Goal: Check status: Check status

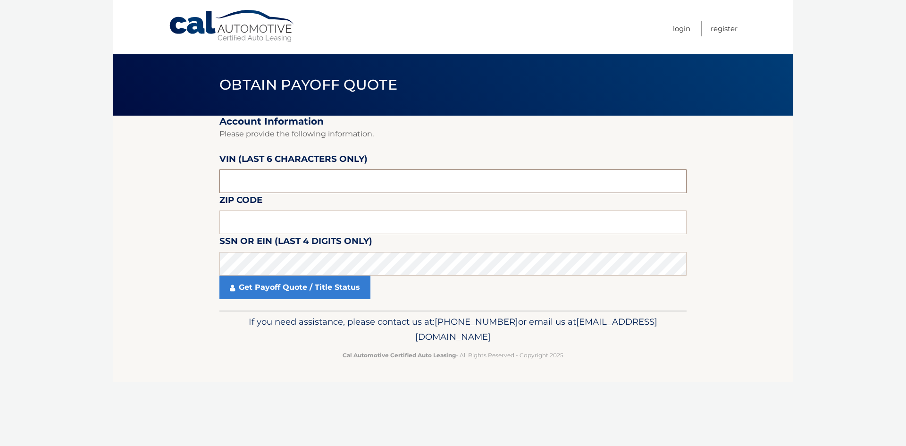
paste input "1C4RJK"
drag, startPoint x: 262, startPoint y: 176, endPoint x: 169, endPoint y: 177, distance: 93.0
click at [169, 177] on section "Account Information Please provide the following information. VIN (last 6 chara…" at bounding box center [452, 213] width 679 height 195
type input "1C4RJK"
drag, startPoint x: 329, startPoint y: 176, endPoint x: 71, endPoint y: 179, distance: 258.1
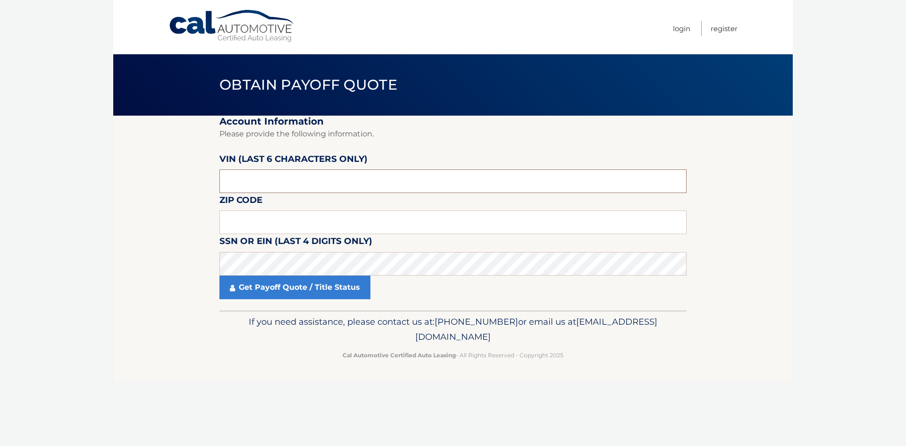
click at [71, 177] on body "Cal Automotive Menu Login Register Obtain Payoff Quote" at bounding box center [453, 223] width 906 height 446
click at [244, 228] on input "text" at bounding box center [452, 222] width 467 height 24
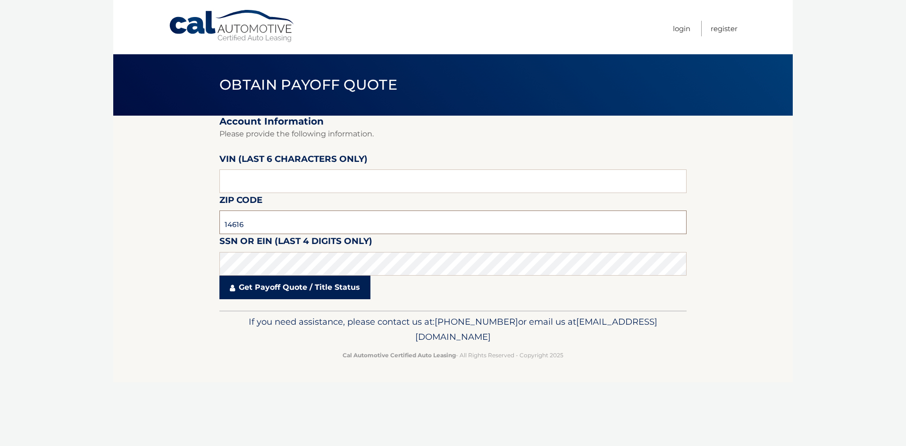
type input "14616"
click button "For Originating Dealer" at bounding box center [0, 0] width 0 height 0
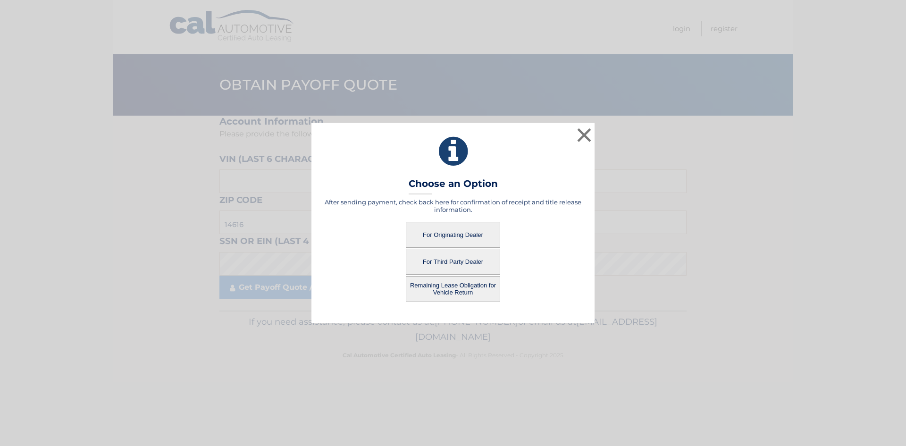
click at [481, 235] on button "For Originating Dealer" at bounding box center [453, 235] width 94 height 26
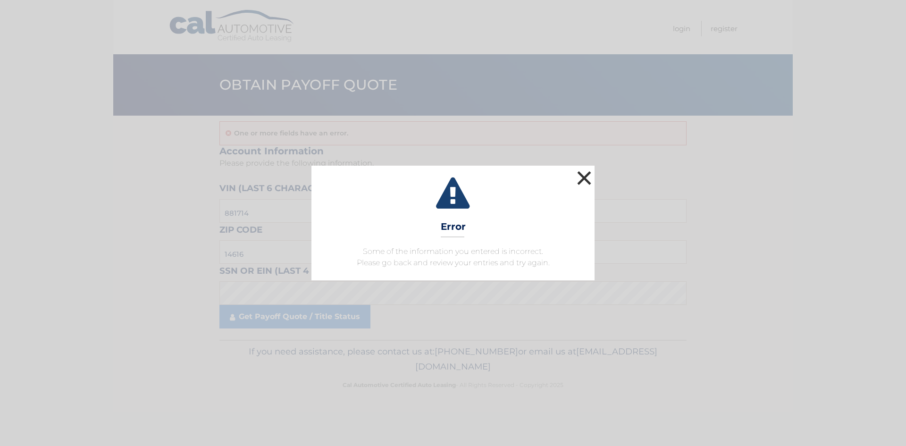
click at [581, 177] on button "×" at bounding box center [584, 177] width 19 height 19
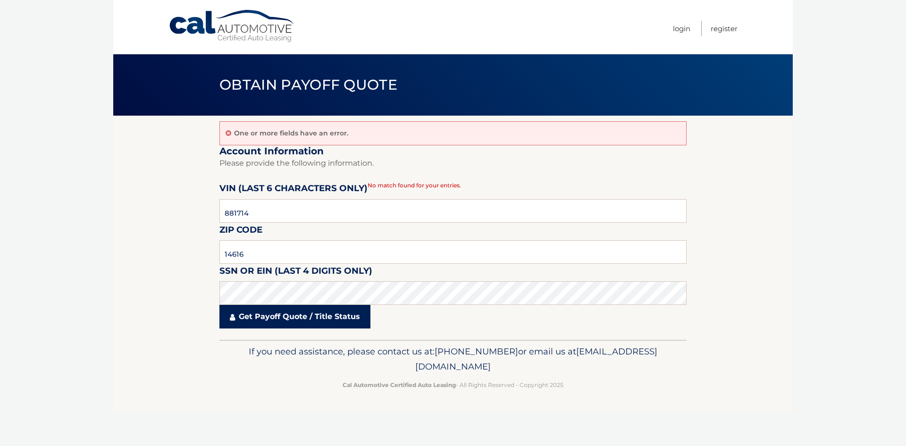
click at [311, 317] on link "Get Payoff Quote / Title Status" at bounding box center [294, 317] width 151 height 24
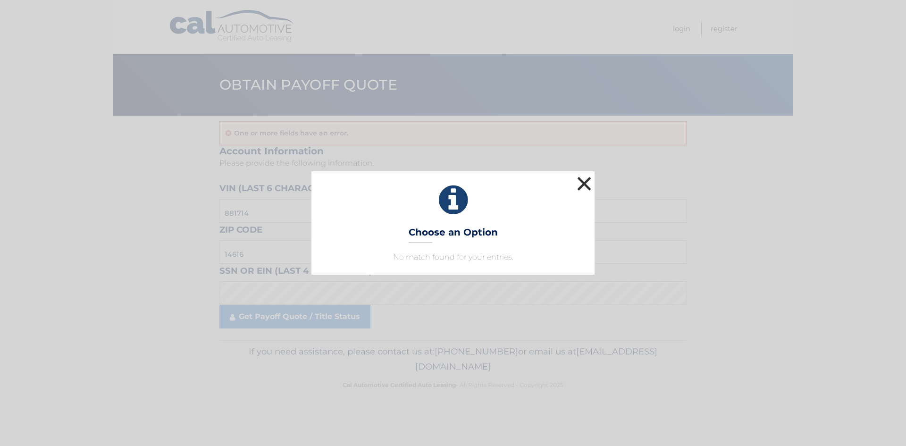
click at [591, 181] on button "×" at bounding box center [584, 183] width 19 height 19
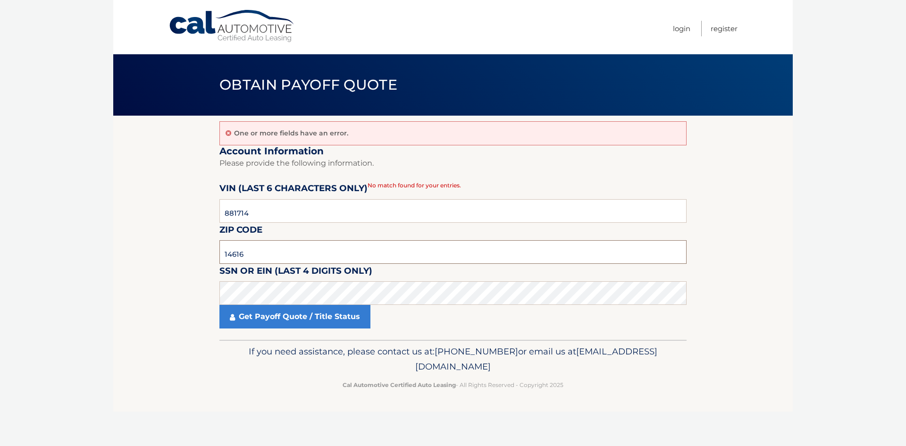
click at [306, 262] on input "14616" at bounding box center [452, 252] width 467 height 24
click at [293, 318] on link "Get Payoff Quote / Title Status" at bounding box center [294, 317] width 151 height 24
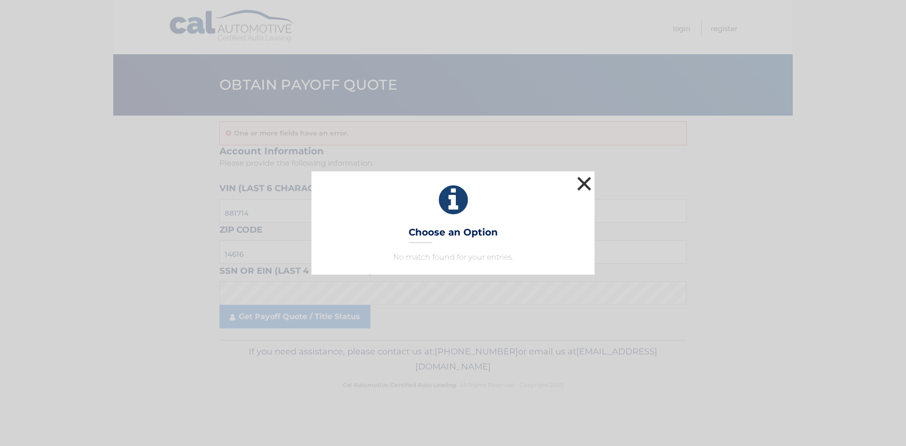
click at [578, 185] on button "×" at bounding box center [584, 183] width 19 height 19
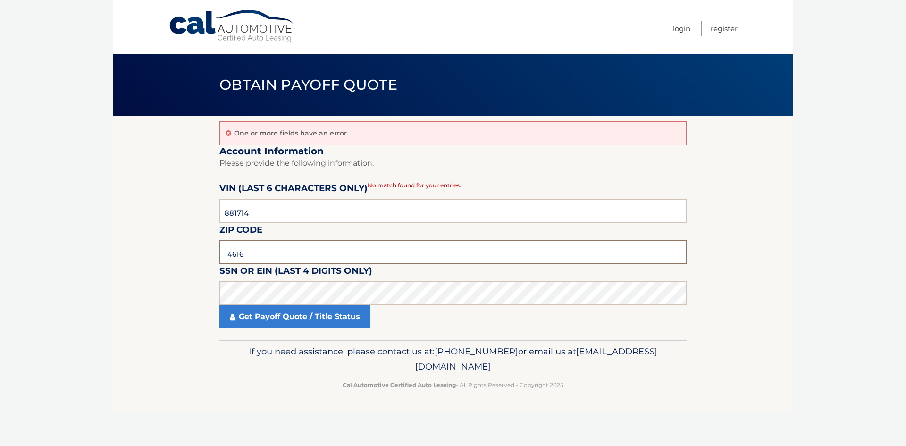
click at [263, 256] on input "14616" at bounding box center [452, 252] width 467 height 24
click at [236, 215] on input "881714" at bounding box center [452, 211] width 467 height 24
click at [228, 210] on input "881714" at bounding box center [452, 211] width 467 height 24
click at [267, 217] on input "81714*" at bounding box center [452, 211] width 467 height 24
click at [253, 213] on input "81714*" at bounding box center [452, 211] width 467 height 24
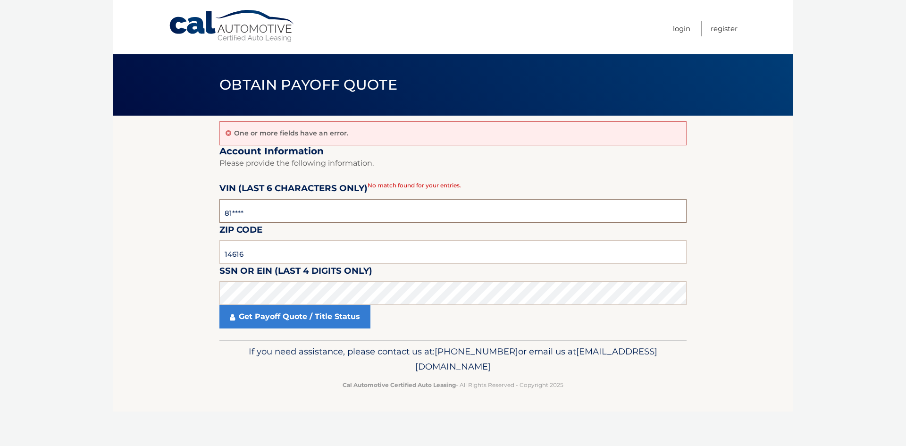
type input "8*****"
click at [145, 243] on section "One or more fields have an error. Account Information Please provide the follow…" at bounding box center [452, 228] width 679 height 224
click at [286, 211] on input "text" at bounding box center [452, 211] width 467 height 24
type input "817141"
click button "For Originating Dealer" at bounding box center [0, 0] width 0 height 0
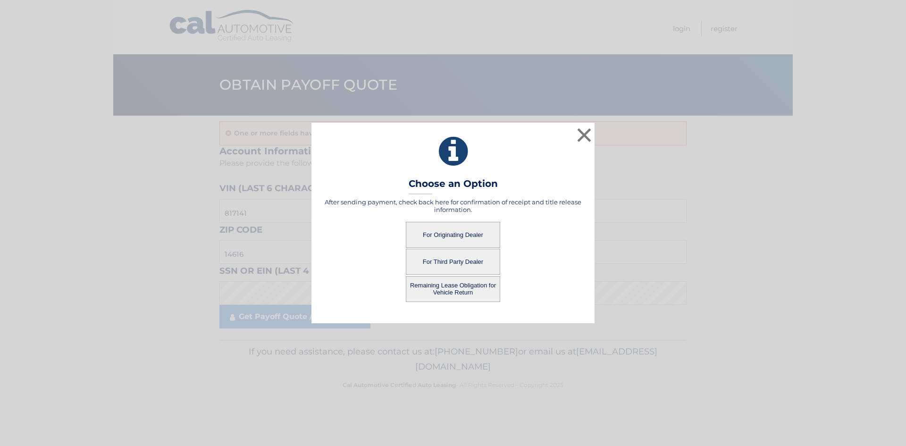
click at [468, 239] on button "For Originating Dealer" at bounding box center [453, 235] width 94 height 26
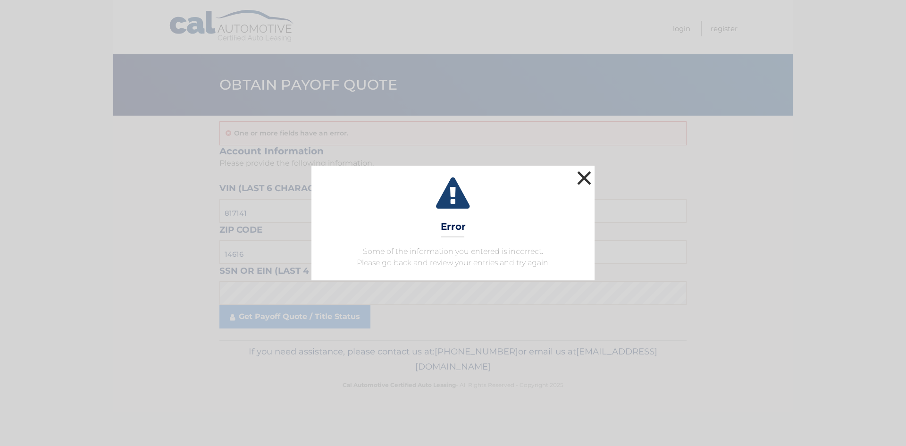
click at [583, 173] on button "×" at bounding box center [584, 177] width 19 height 19
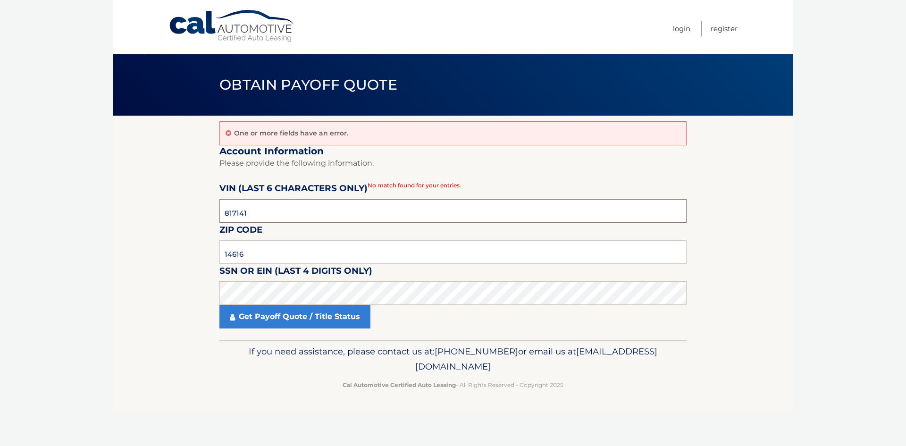
click at [236, 214] on input "817141" at bounding box center [452, 211] width 467 height 24
click at [278, 212] on input "817141" at bounding box center [452, 211] width 467 height 24
click at [91, 254] on body "Cal Automotive Menu Login Register Obtain Payoff Quote" at bounding box center [453, 223] width 906 height 446
click at [291, 258] on input "14616" at bounding box center [452, 252] width 467 height 24
click at [276, 249] on input "14616" at bounding box center [452, 252] width 467 height 24
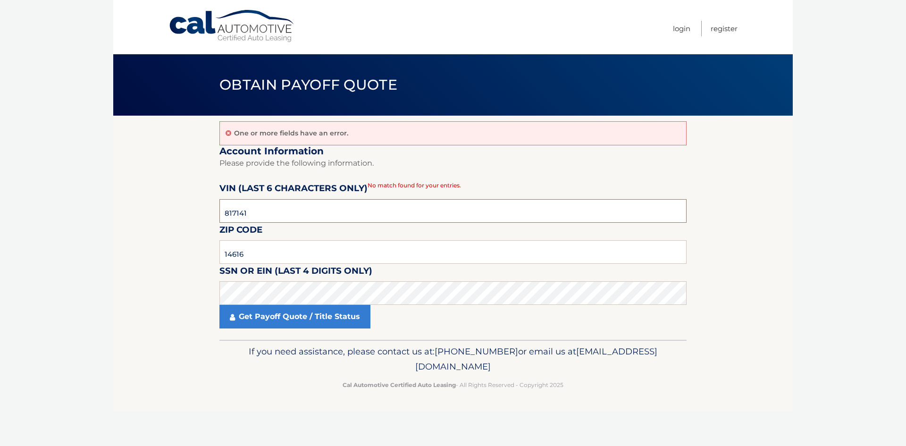
drag, startPoint x: 257, startPoint y: 209, endPoint x: 220, endPoint y: 217, distance: 37.7
click at [220, 217] on input "817141" at bounding box center [452, 211] width 467 height 24
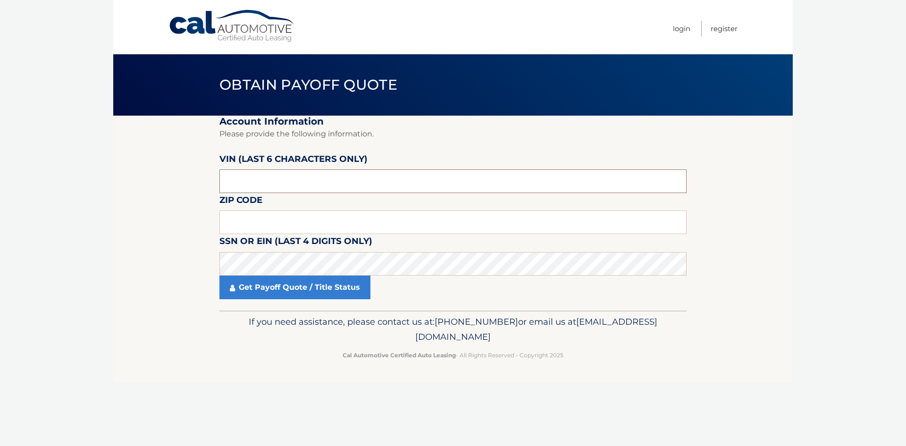
drag, startPoint x: 279, startPoint y: 180, endPoint x: 175, endPoint y: 180, distance: 103.8
click at [190, 182] on section "Account Information Please provide the following information. VIN (last 6 chara…" at bounding box center [452, 213] width 679 height 195
click at [244, 180] on input "text" at bounding box center [452, 181] width 467 height 24
type input "817141"
click at [262, 214] on input "text" at bounding box center [452, 222] width 467 height 24
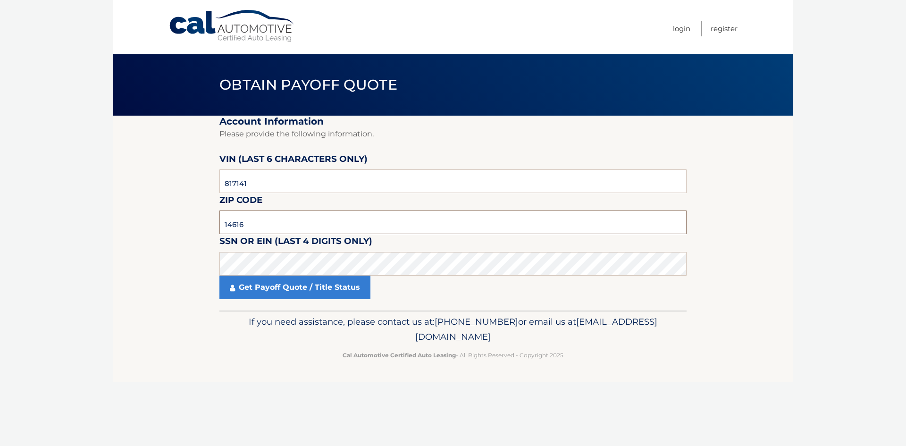
type input "14616"
click at [288, 289] on link "Get Payoff Quote / Title Status" at bounding box center [294, 288] width 151 height 24
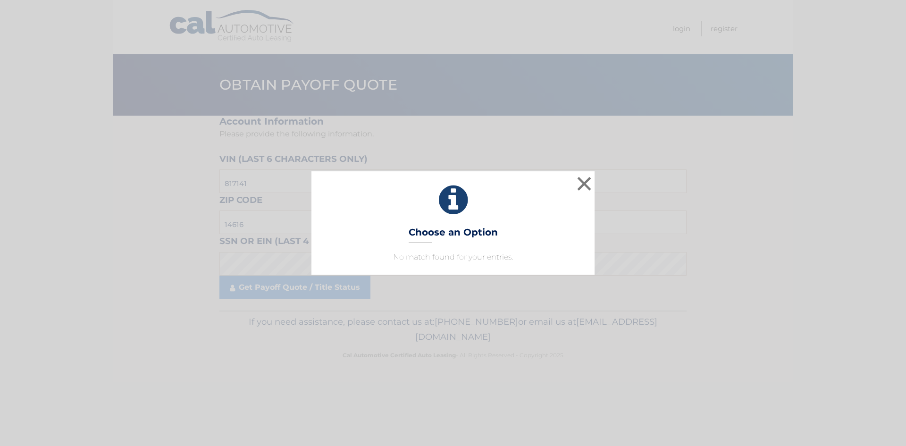
click at [456, 249] on div "× Choose an Option No match found for your entries. This is what you see on sec…" at bounding box center [452, 222] width 283 height 103
click at [583, 185] on button "×" at bounding box center [584, 183] width 19 height 19
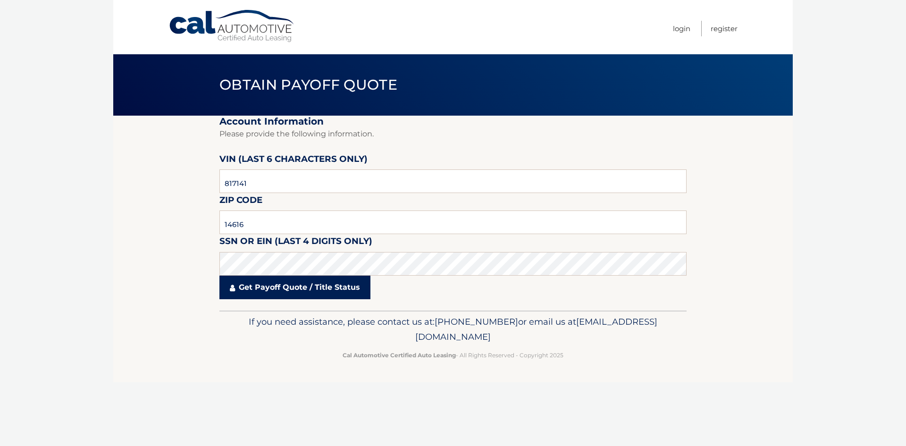
click at [286, 294] on link "Get Payoff Quote / Title Status" at bounding box center [294, 288] width 151 height 24
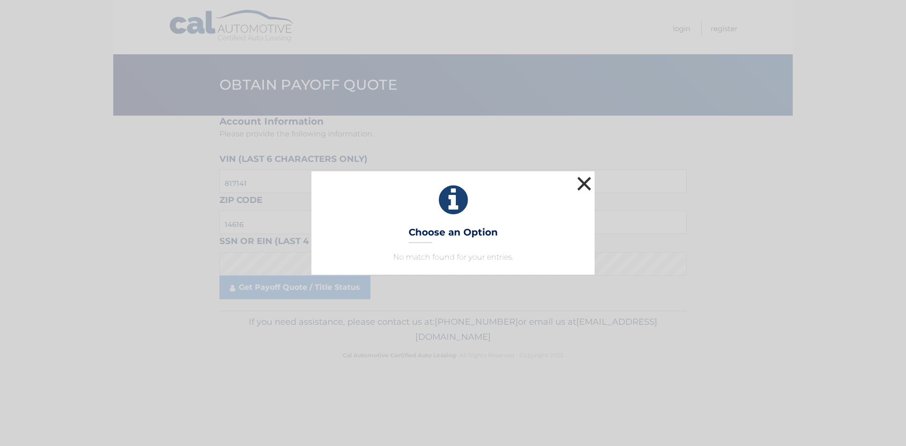
click at [583, 177] on button "×" at bounding box center [584, 183] width 19 height 19
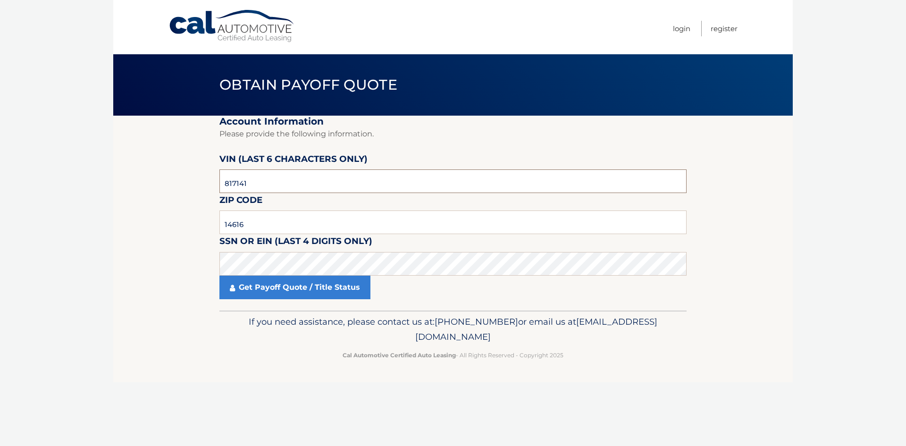
click at [306, 181] on input "817141" at bounding box center [452, 181] width 467 height 24
click at [264, 293] on link "Get Payoff Quote / Title Status" at bounding box center [294, 288] width 151 height 24
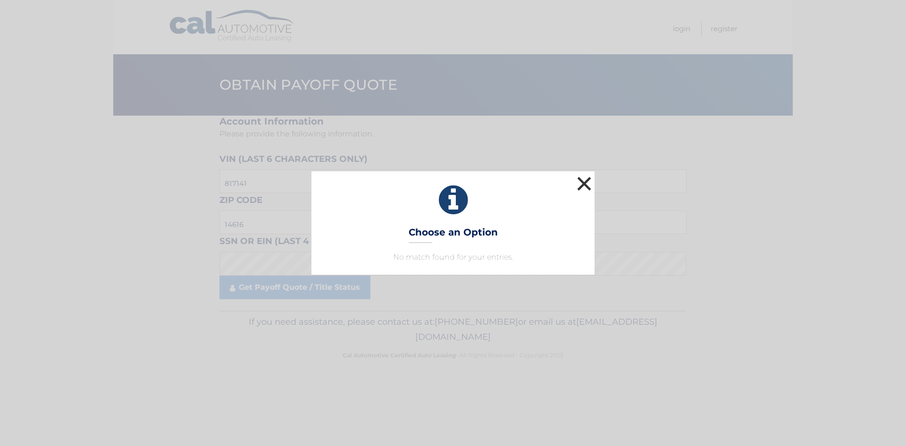
click at [578, 185] on button "×" at bounding box center [584, 183] width 19 height 19
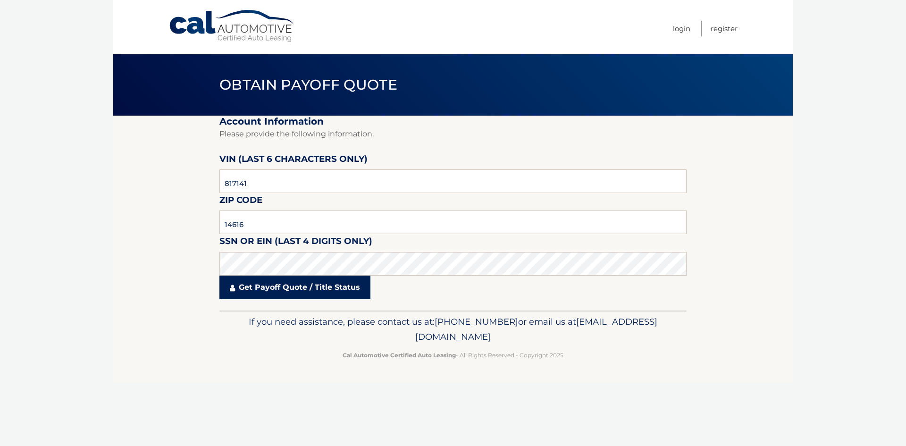
click at [267, 294] on link "Get Payoff Quote / Title Status" at bounding box center [294, 288] width 151 height 24
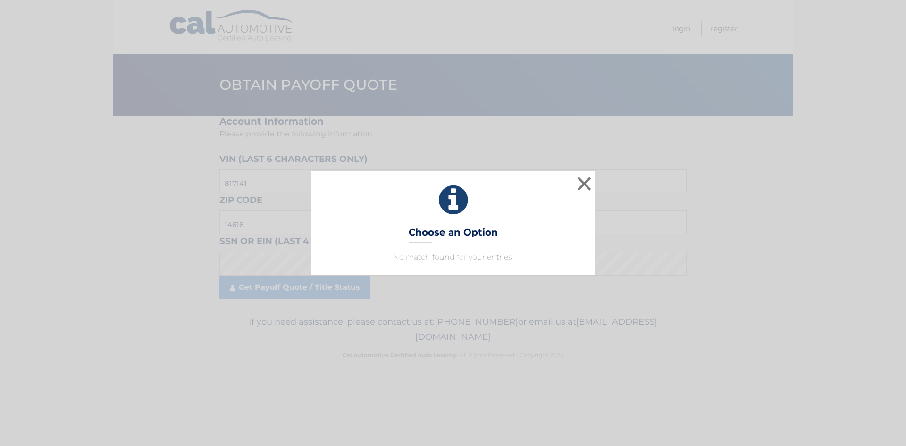
click at [464, 251] on div "× Choose an Option No match found for your entries. This is what you see on sec…" at bounding box center [452, 222] width 283 height 103
click at [463, 235] on h3 "Choose an Option" at bounding box center [453, 234] width 89 height 17
click at [453, 202] on icon at bounding box center [453, 200] width 260 height 34
click at [581, 181] on button "×" at bounding box center [584, 183] width 19 height 19
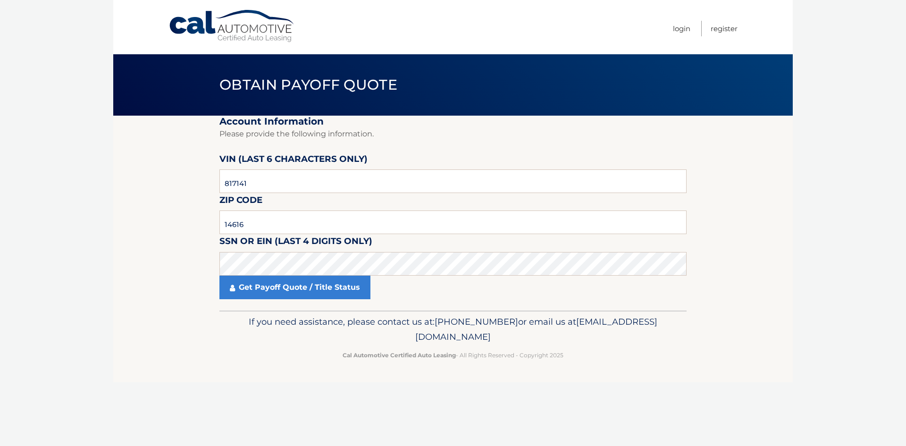
click at [237, 14] on link "Cal Automotive" at bounding box center [231, 26] width 127 height 34
click at [278, 179] on input "text" at bounding box center [452, 181] width 467 height 24
type input "817141"
type input "14616"
click at [329, 287] on link "Get Payoff Quote / Title Status" at bounding box center [294, 288] width 151 height 24
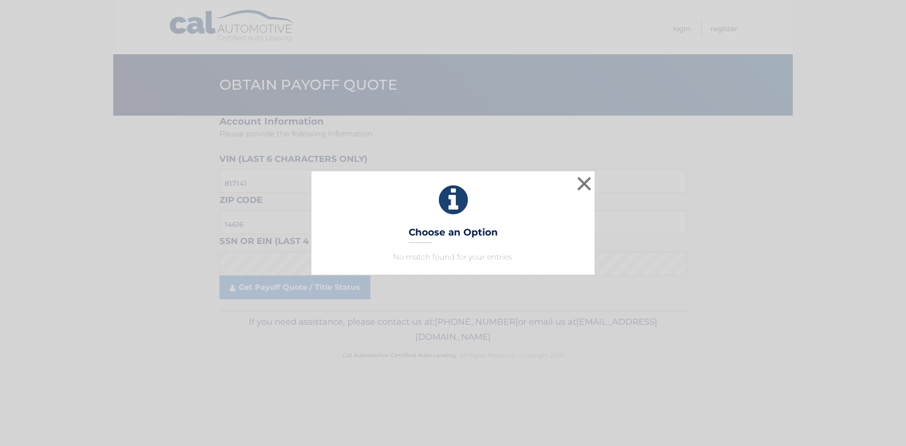
click at [486, 242] on h3 "Choose an Option" at bounding box center [453, 234] width 89 height 17
click at [588, 186] on button "×" at bounding box center [584, 183] width 19 height 19
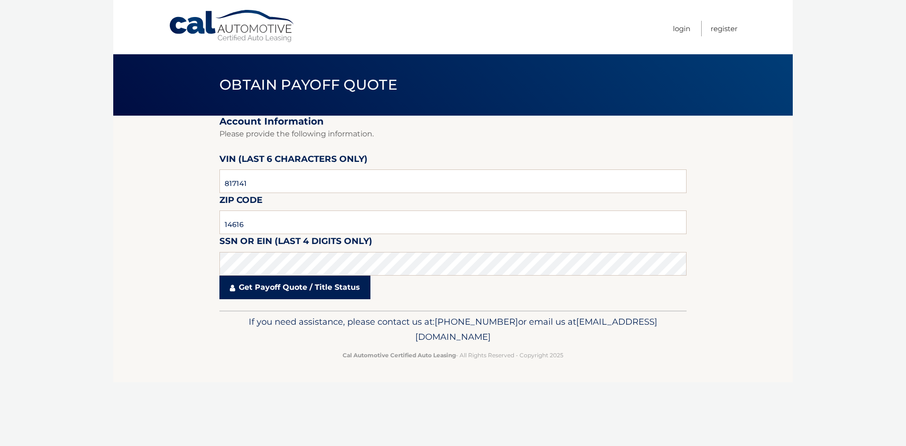
click at [266, 287] on link "Get Payoff Quote / Title Status" at bounding box center [294, 288] width 151 height 24
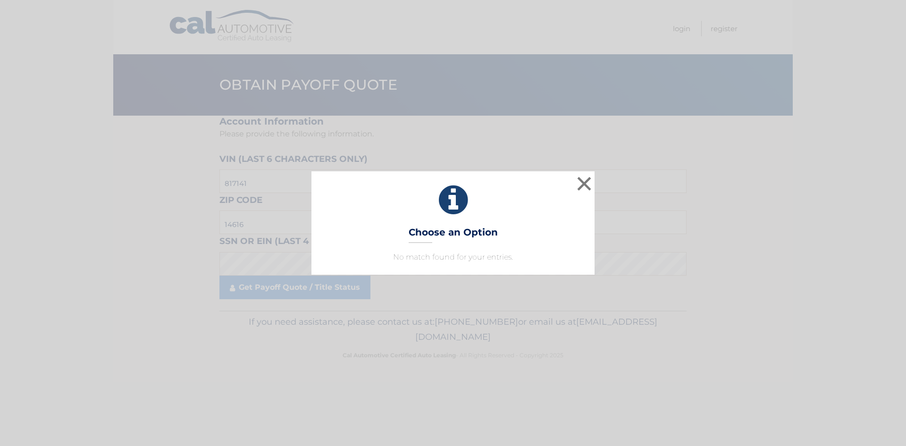
click at [448, 206] on icon at bounding box center [453, 200] width 260 height 34
click at [579, 185] on button "×" at bounding box center [584, 183] width 19 height 19
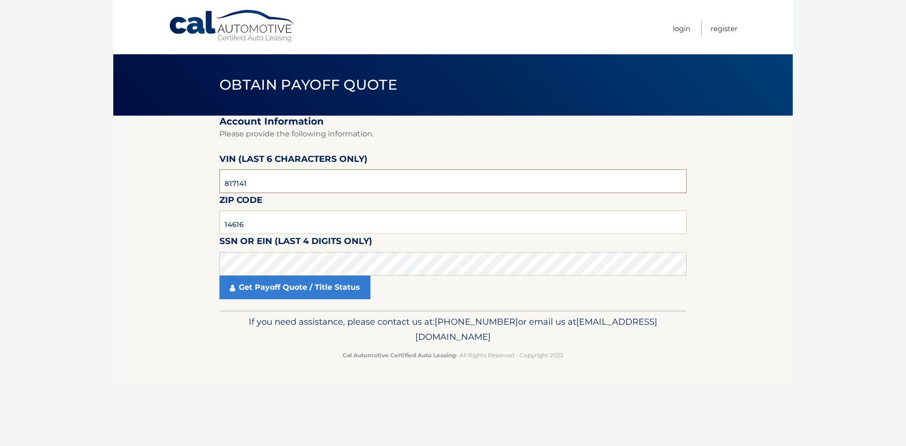
click at [286, 180] on input "817141" at bounding box center [452, 181] width 467 height 24
click at [264, 220] on input "14616" at bounding box center [452, 222] width 467 height 24
click at [254, 227] on input "14616" at bounding box center [452, 222] width 467 height 24
click at [275, 219] on input "14616" at bounding box center [452, 222] width 467 height 24
click at [280, 181] on input "817141" at bounding box center [452, 181] width 467 height 24
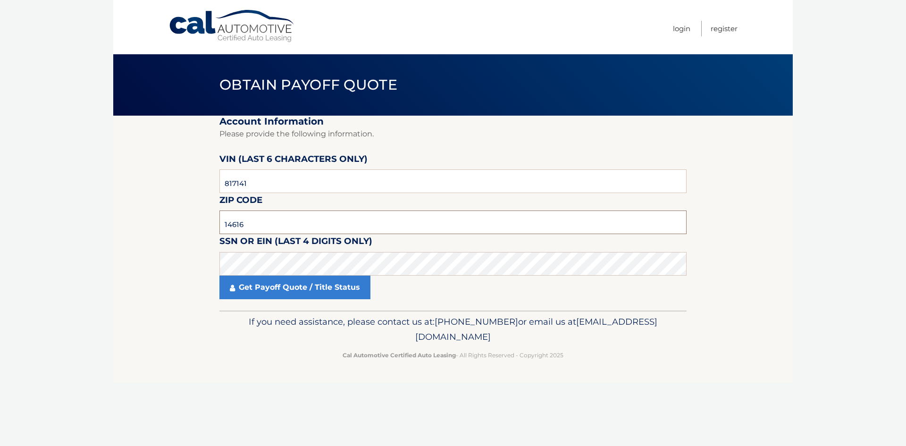
click at [269, 220] on input "14616" at bounding box center [452, 222] width 467 height 24
